Goal: Navigation & Orientation: Find specific page/section

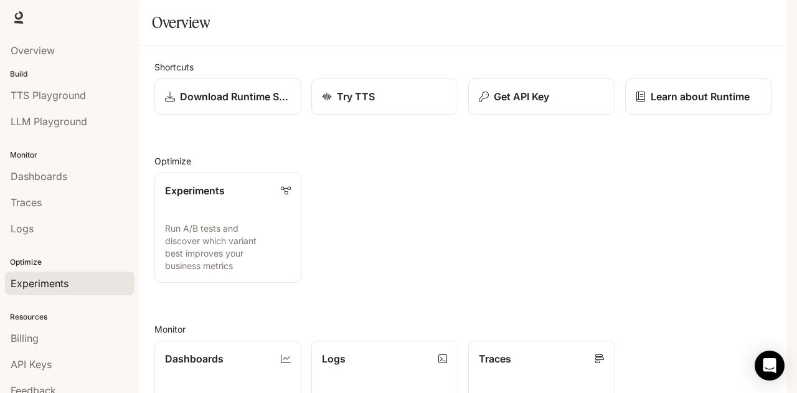
click at [27, 280] on span "Experiments" at bounding box center [40, 283] width 58 height 15
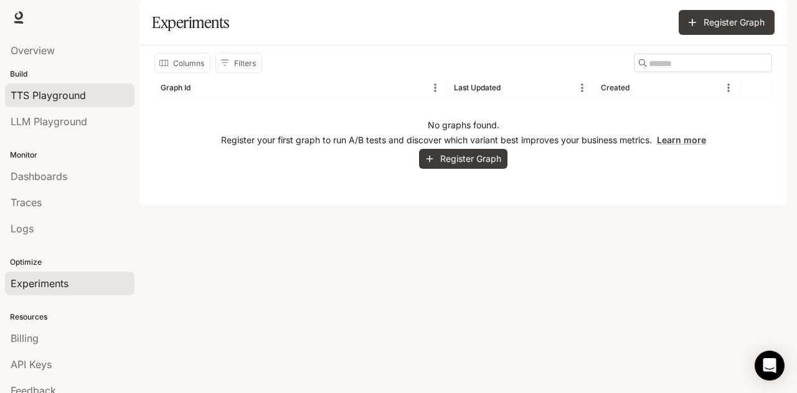
click at [47, 96] on span "TTS Playground" at bounding box center [48, 95] width 75 height 15
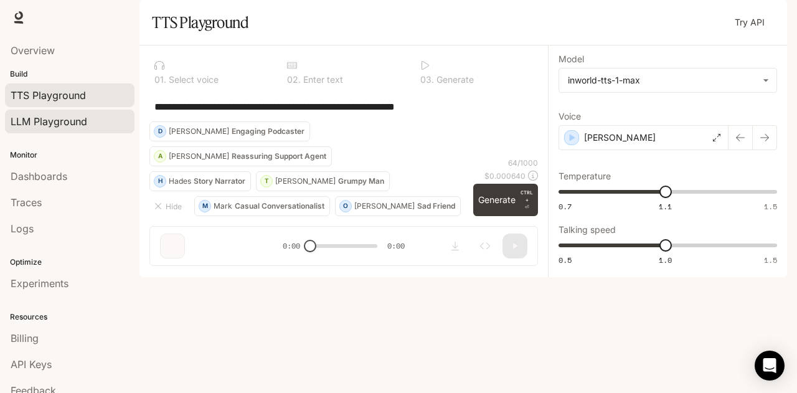
click at [46, 119] on span "LLM Playground" at bounding box center [49, 121] width 77 height 15
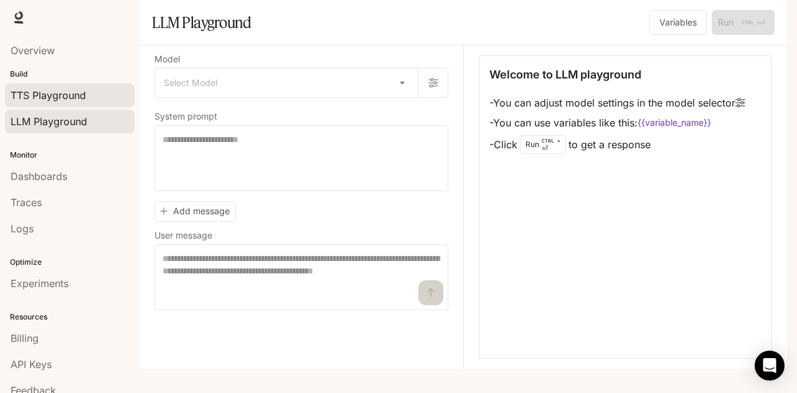
click at [45, 90] on span "TTS Playground" at bounding box center [48, 95] width 75 height 15
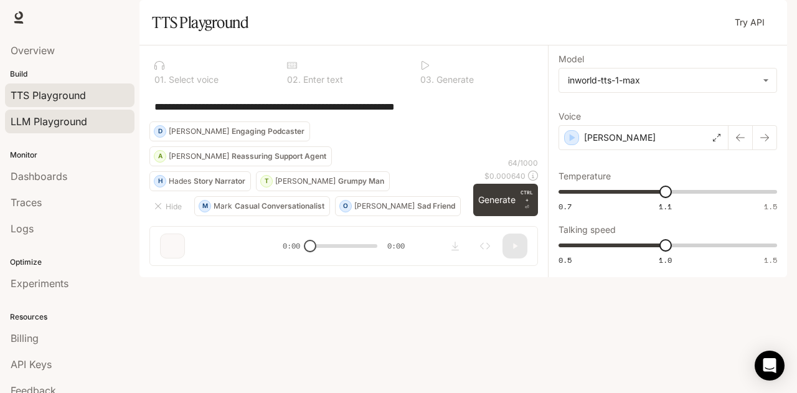
click at [56, 124] on span "LLM Playground" at bounding box center [49, 121] width 77 height 15
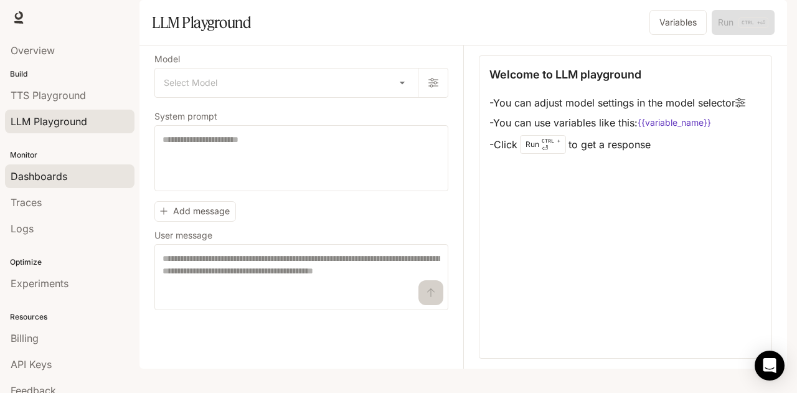
click at [34, 174] on span "Dashboards" at bounding box center [39, 176] width 57 height 15
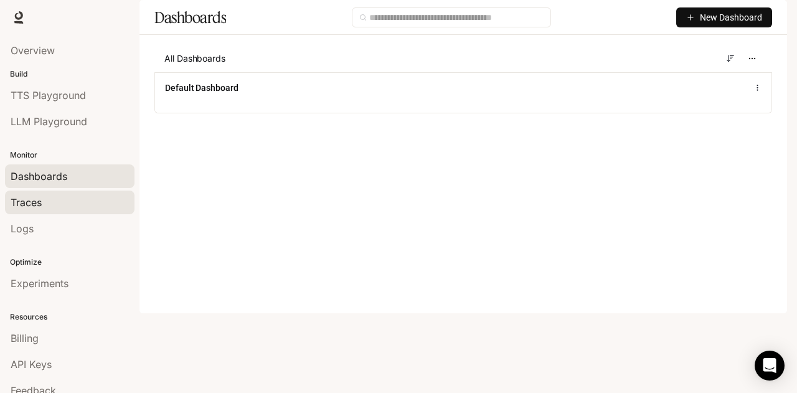
click at [44, 196] on div "Traces" at bounding box center [70, 202] width 118 height 15
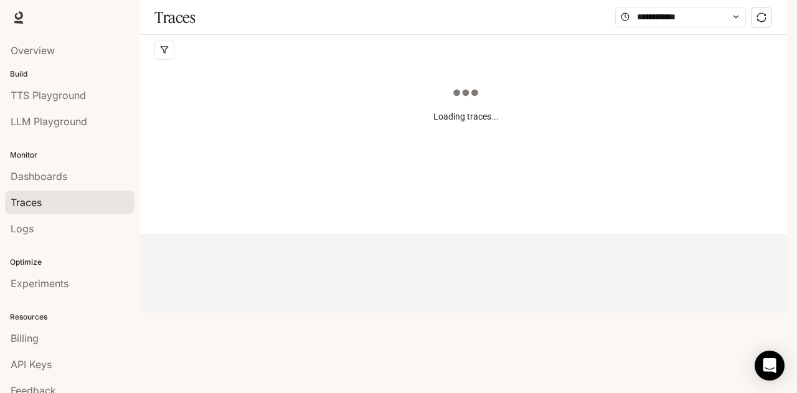
click at [710, 11] on span "Documentation" at bounding box center [715, 18] width 62 height 16
